Goal: Task Accomplishment & Management: Manage account settings

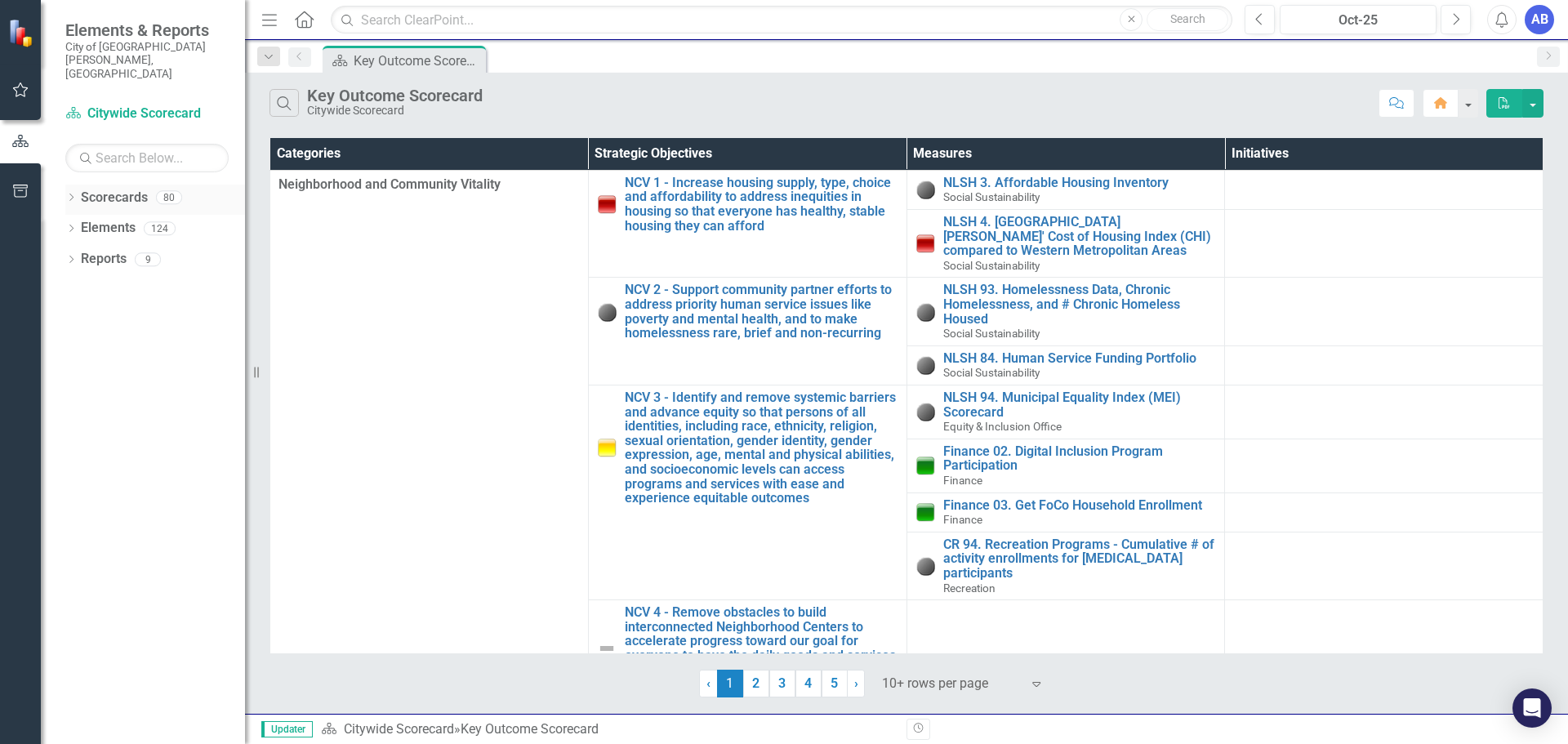
click at [70, 194] on icon at bounding box center [71, 198] width 4 height 7
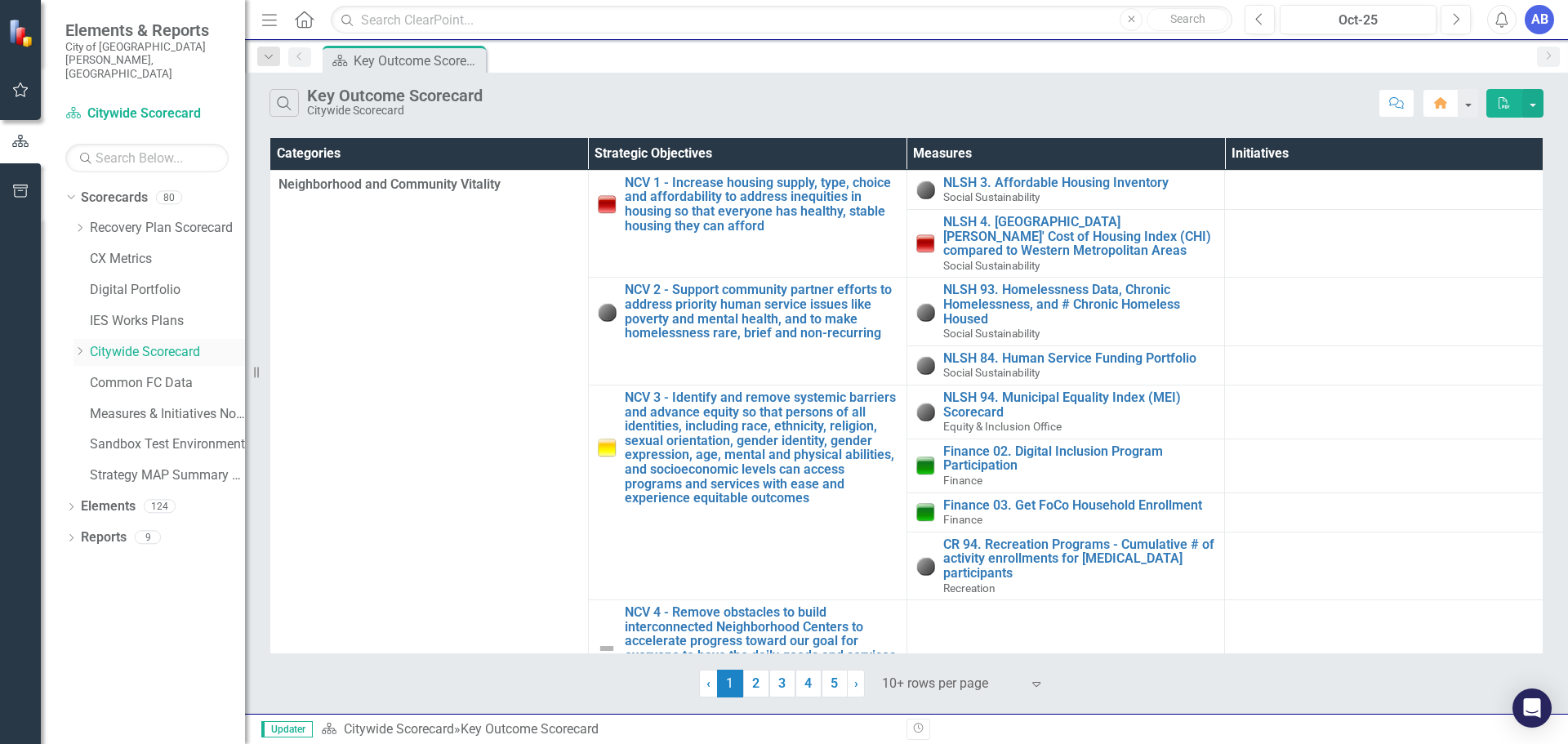
click at [83, 347] on icon "Dropdown" at bounding box center [80, 351] width 13 height 10
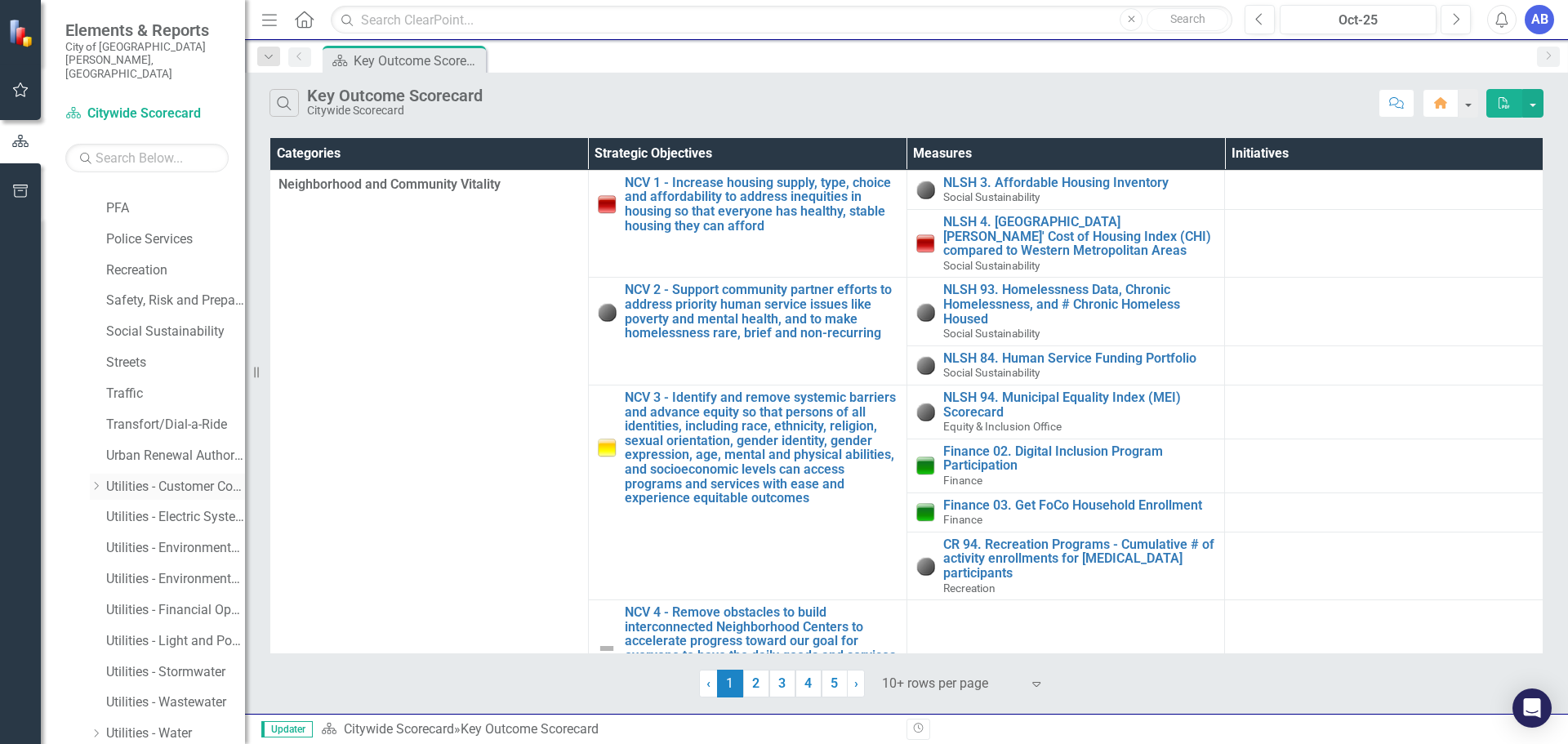
scroll to position [1062, 0]
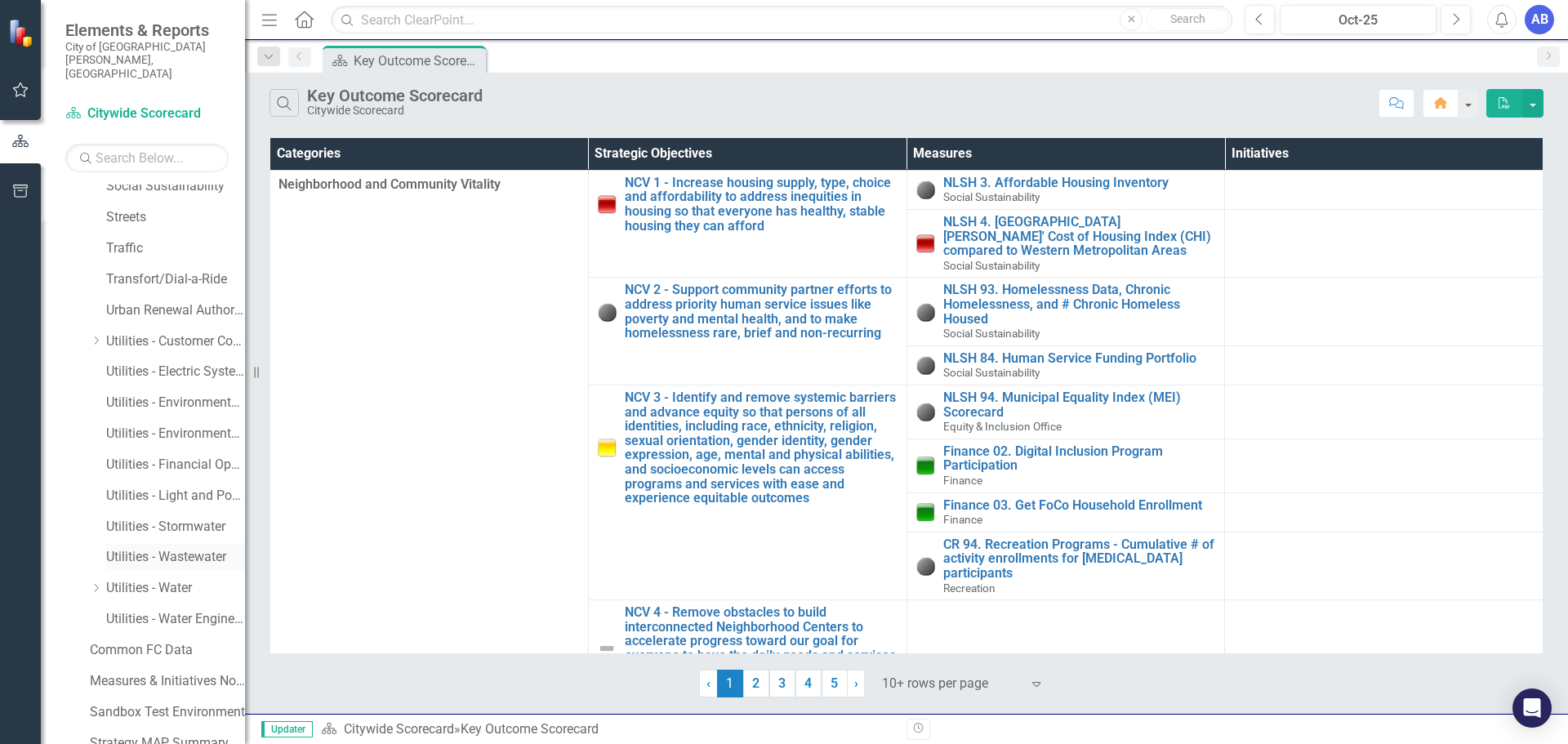
click at [155, 548] on link "Utilities - Wastewater" at bounding box center [175, 557] width 139 height 19
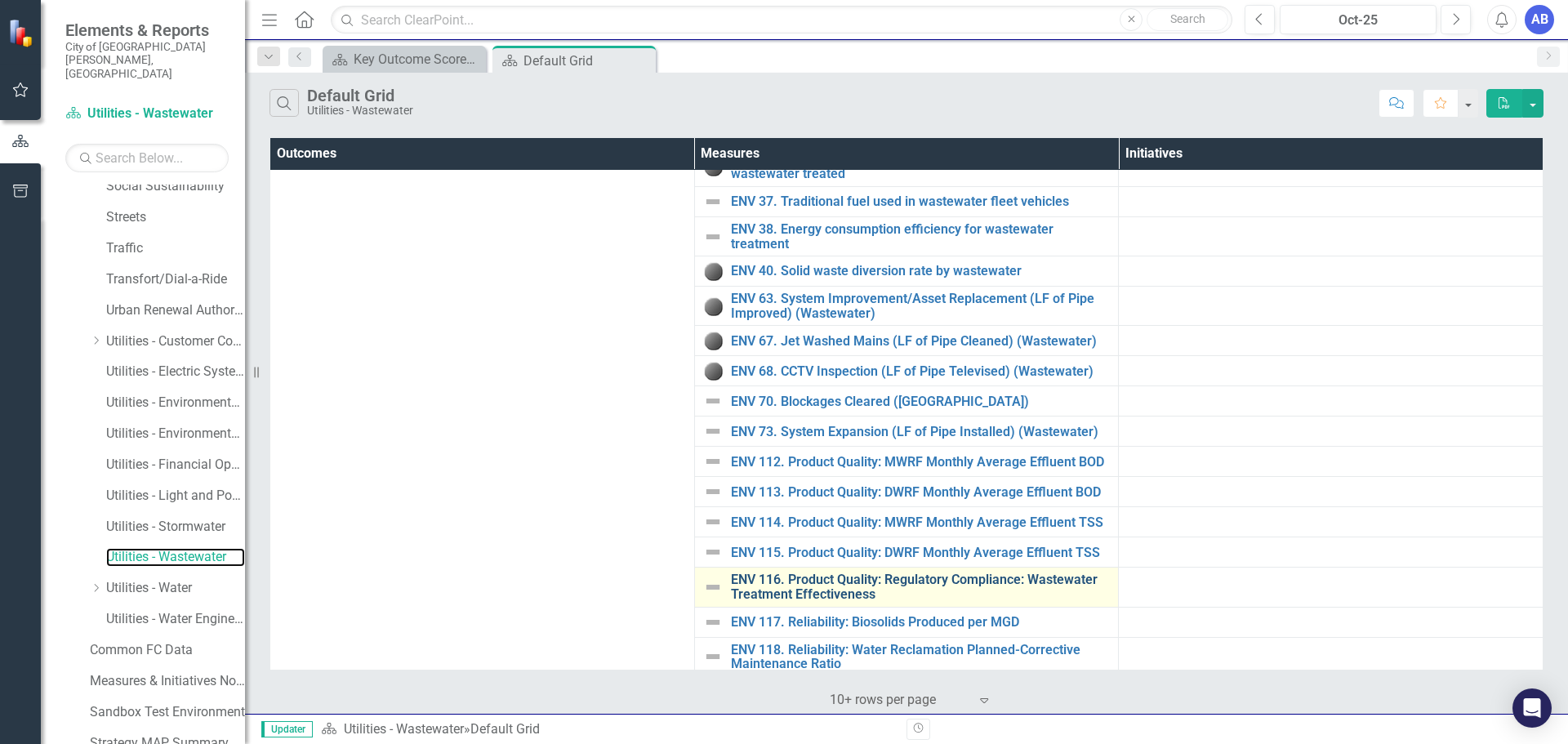
scroll to position [82, 0]
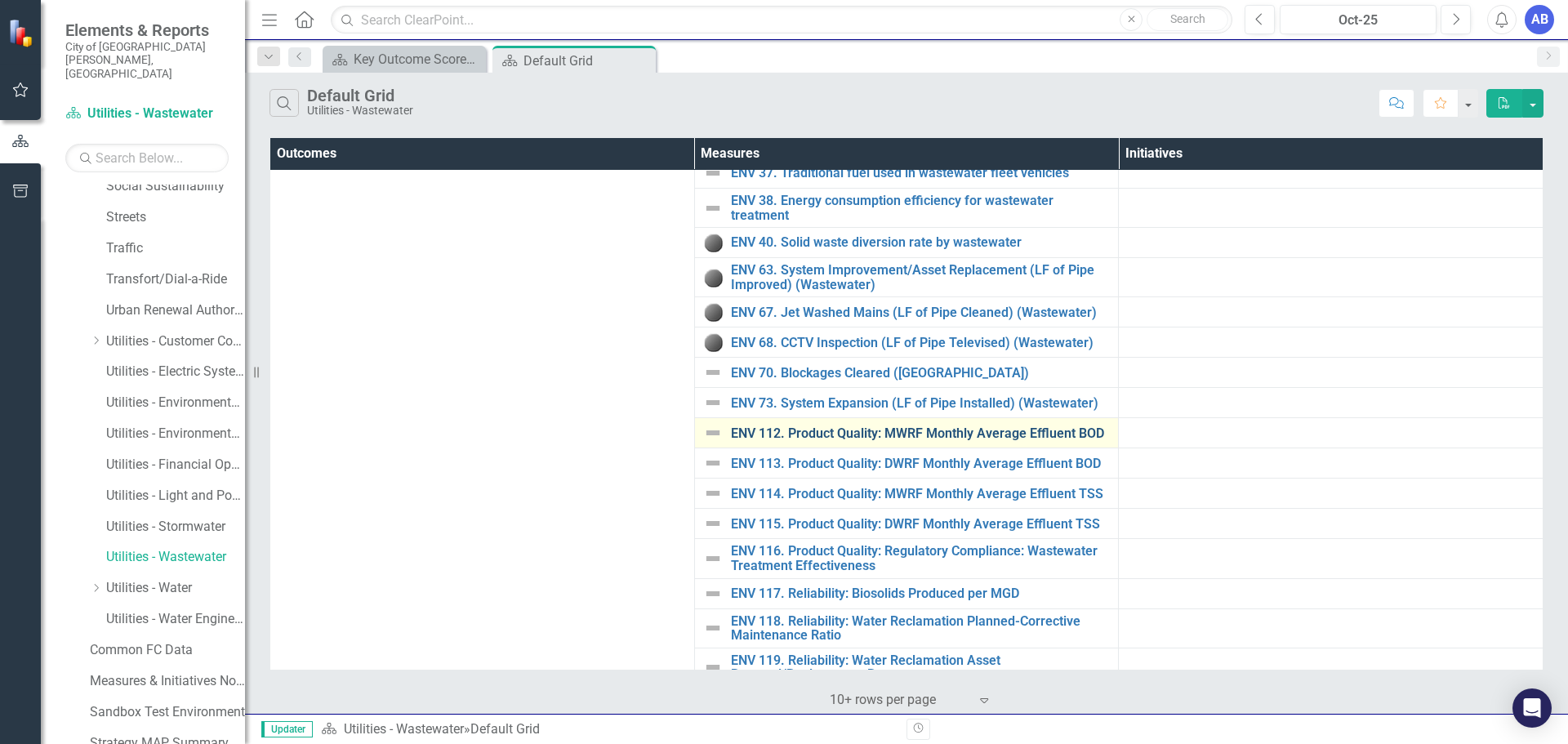
click at [911, 438] on link "ENV 112. Product Quality: MWRF Monthly Average Effluent BOD" at bounding box center [921, 434] width 380 height 14
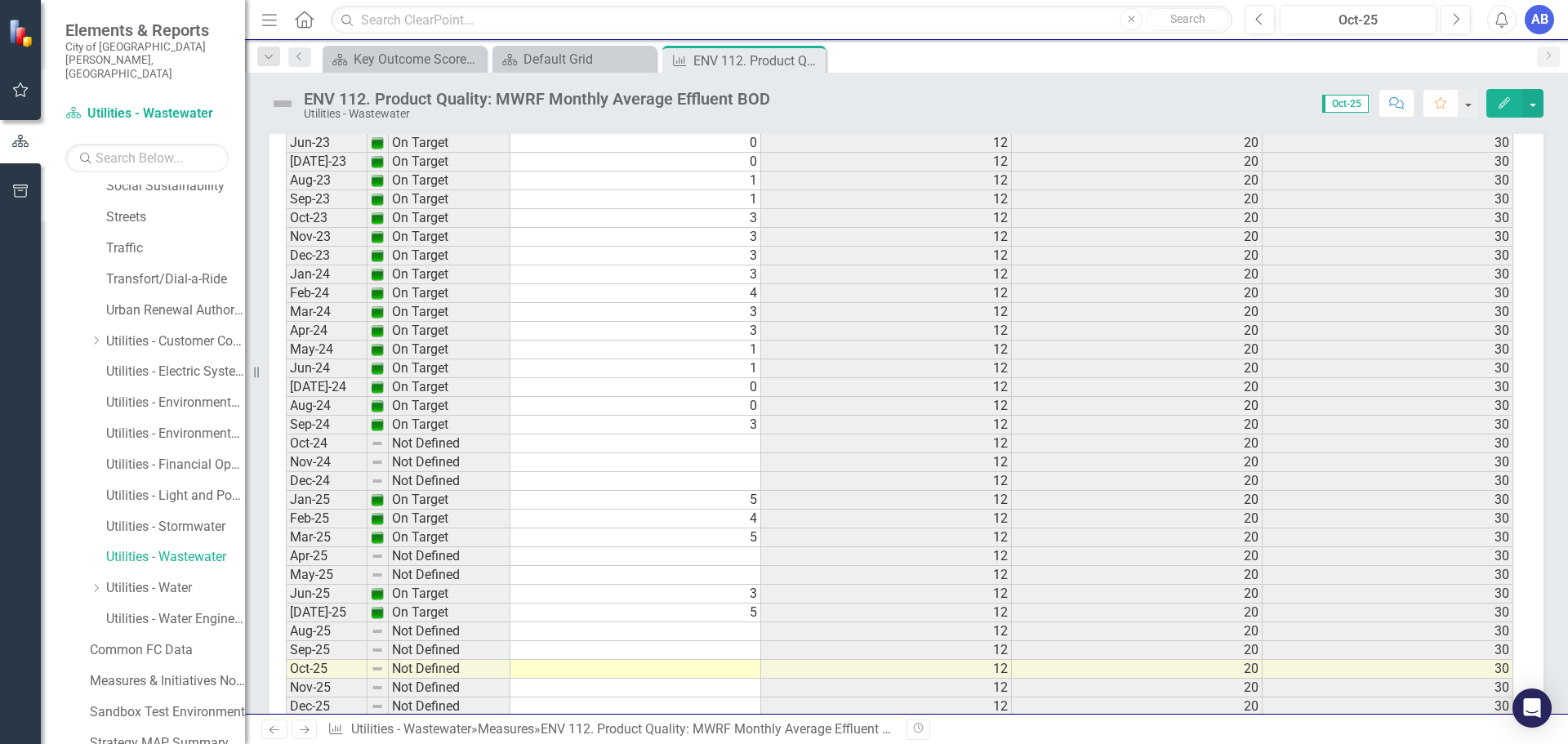
scroll to position [3077, 0]
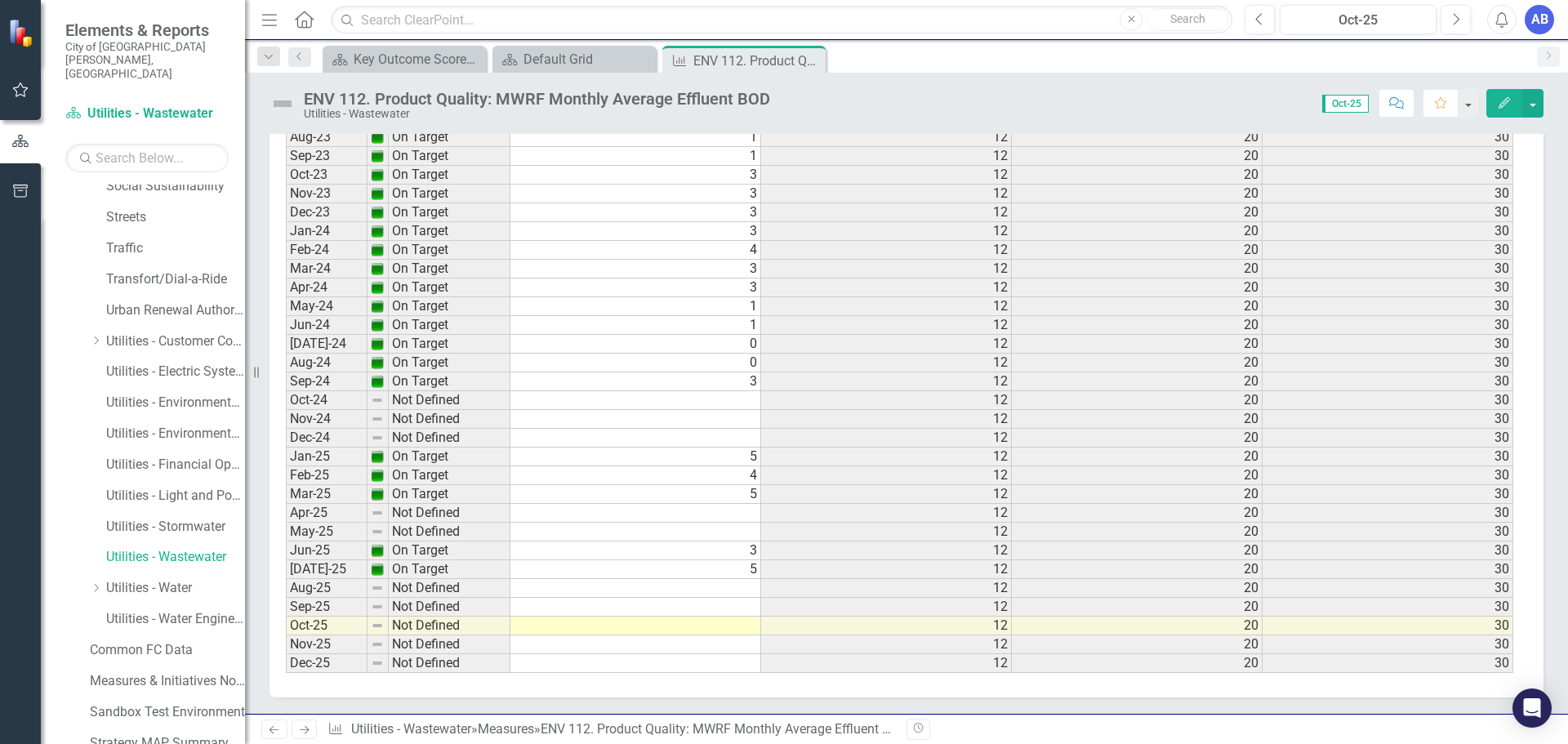
click at [743, 591] on td at bounding box center [635, 589] width 251 height 19
click at [669, 608] on td at bounding box center [635, 607] width 251 height 19
click at [649, 565] on td "5" at bounding box center [635, 570] width 251 height 19
click at [634, 597] on td at bounding box center [635, 589] width 251 height 19
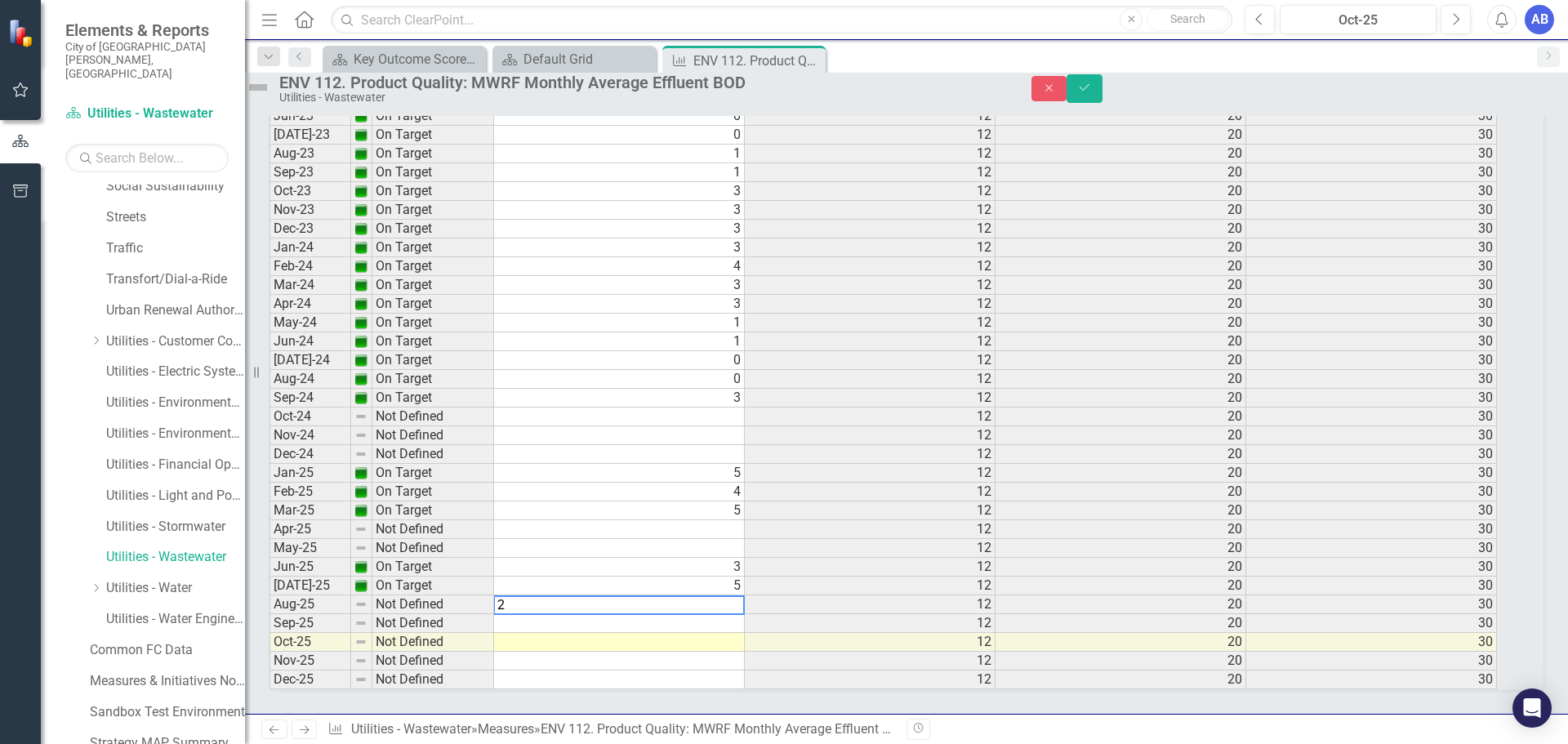
scroll to position [3088, 0]
type textarea "2"
click at [1103, 98] on button "Save" at bounding box center [1085, 89] width 36 height 29
